Goal: Complete application form

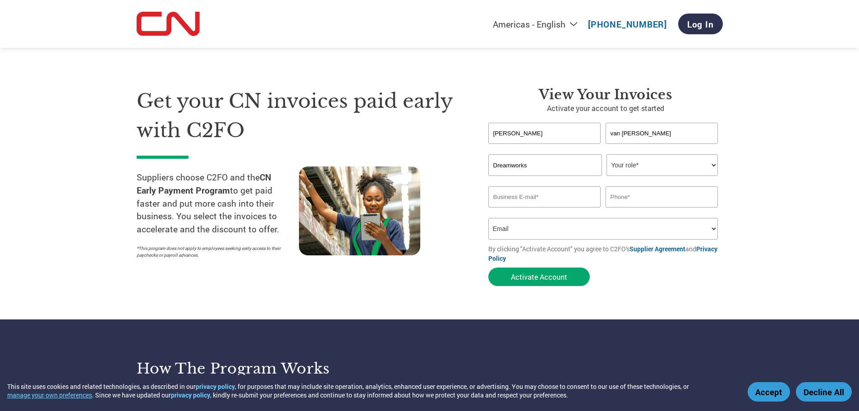
select select "Email"
click at [648, 170] on select "Your role* CFO Controller Credit Manager Finance Director Treasurer CEO Preside…" at bounding box center [662, 165] width 111 height 22
select select "OTHER"
click at [607, 154] on select "Your role* CFO Controller Credit Manager Finance Director Treasurer CEO Preside…" at bounding box center [662, 165] width 111 height 22
click at [562, 201] on input "email" at bounding box center [544, 196] width 113 height 21
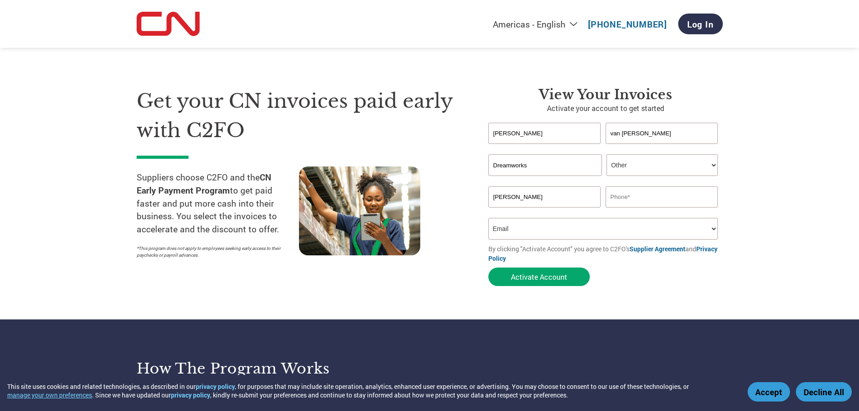
type input "[PERSON_NAME]"
click at [556, 168] on input "Dreamworks" at bounding box center [545, 165] width 114 height 22
click at [575, 170] on input "Dreamworks 3D printing and Scanniong" at bounding box center [545, 165] width 114 height 22
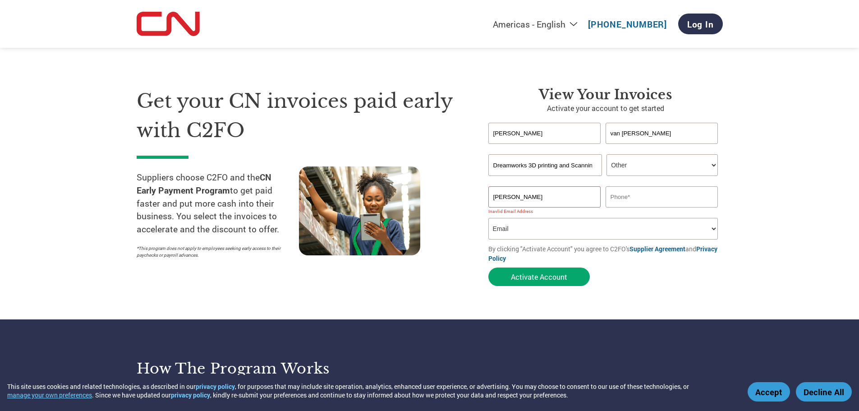
scroll to position [0, 4]
type input "Dreamworks 3D printing and Scanning"
click at [514, 200] on input "[PERSON_NAME]" at bounding box center [544, 196] width 113 height 21
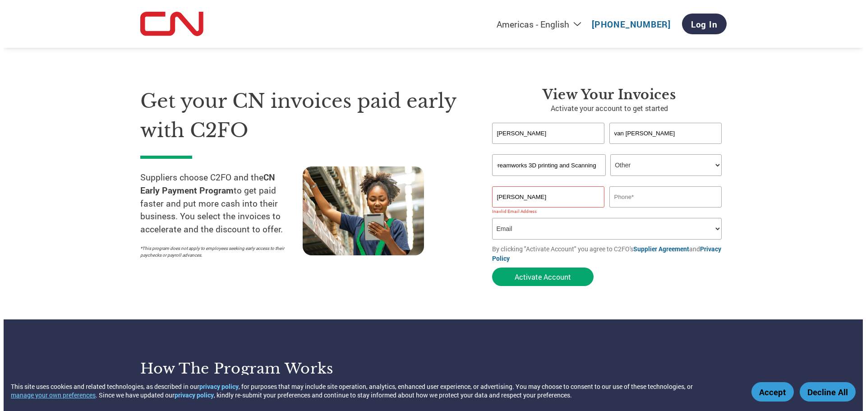
scroll to position [0, 0]
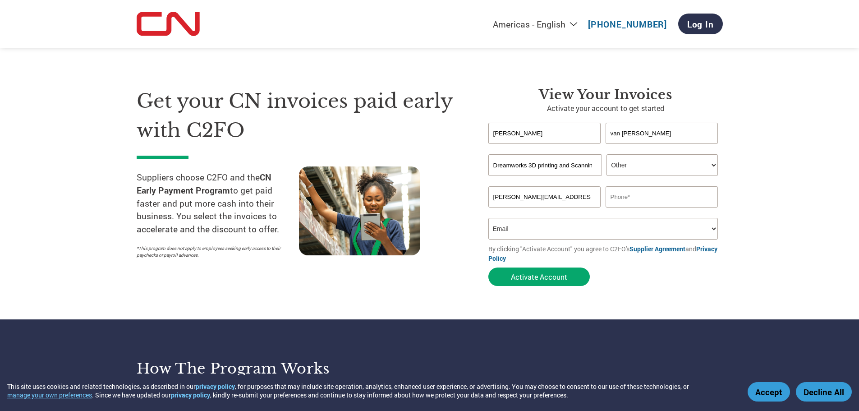
type input "[PERSON_NAME][EMAIL_ADDRESS][DOMAIN_NAME]"
click at [704, 197] on input "text" at bounding box center [662, 196] width 113 height 21
type input "2048072404"
click at [702, 227] on select "How did you hear about the program? Received a letter Email Social Media Online…" at bounding box center [603, 229] width 230 height 22
click at [488, 218] on select "How did you hear about the program? Received a letter Email Social Media Online…" at bounding box center [603, 229] width 230 height 22
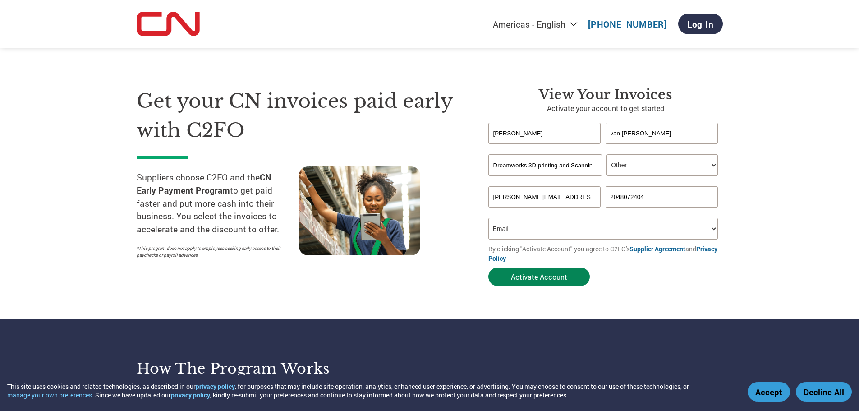
click at [547, 278] on button "Activate Account" at bounding box center [538, 276] width 101 height 18
